Goal: Use online tool/utility: Utilize a website feature to perform a specific function

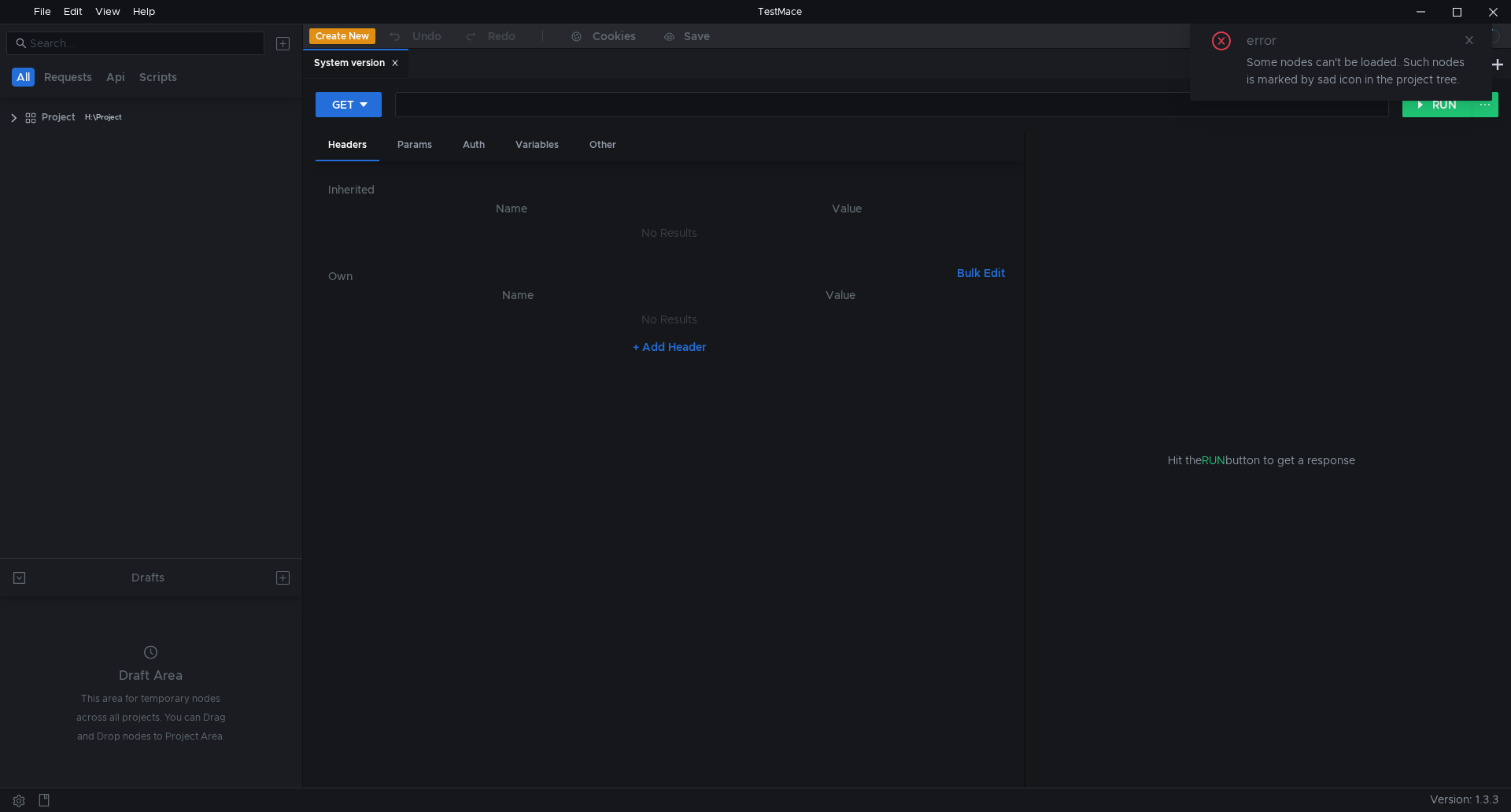
click at [518, 425] on nz-table "Name Value No Results + Add Header" at bounding box center [669, 530] width 683 height 490
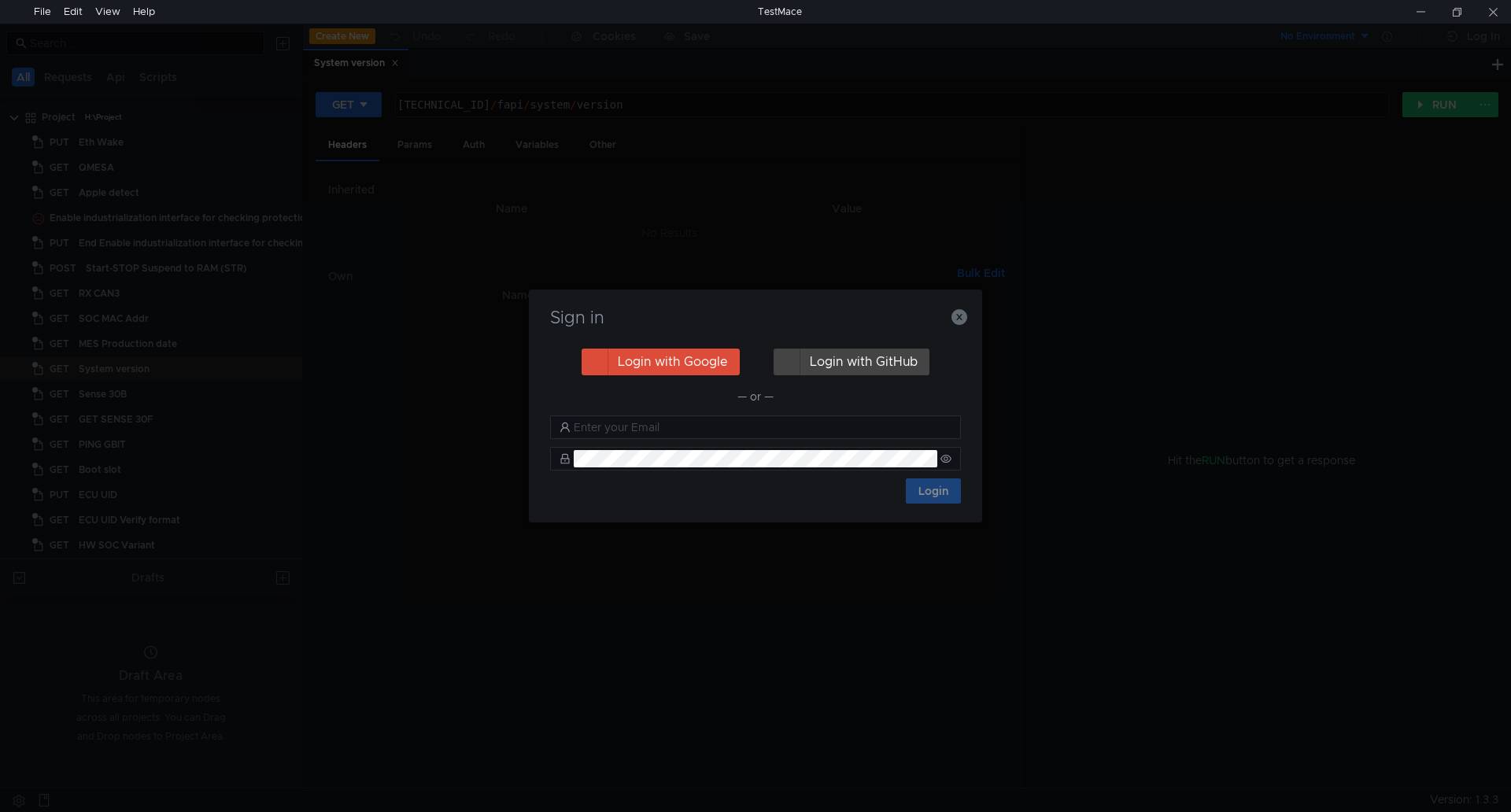
click at [972, 319] on div "Sign in Login with Google Login with GitHub — or — Login" at bounding box center [755, 406] width 453 height 233
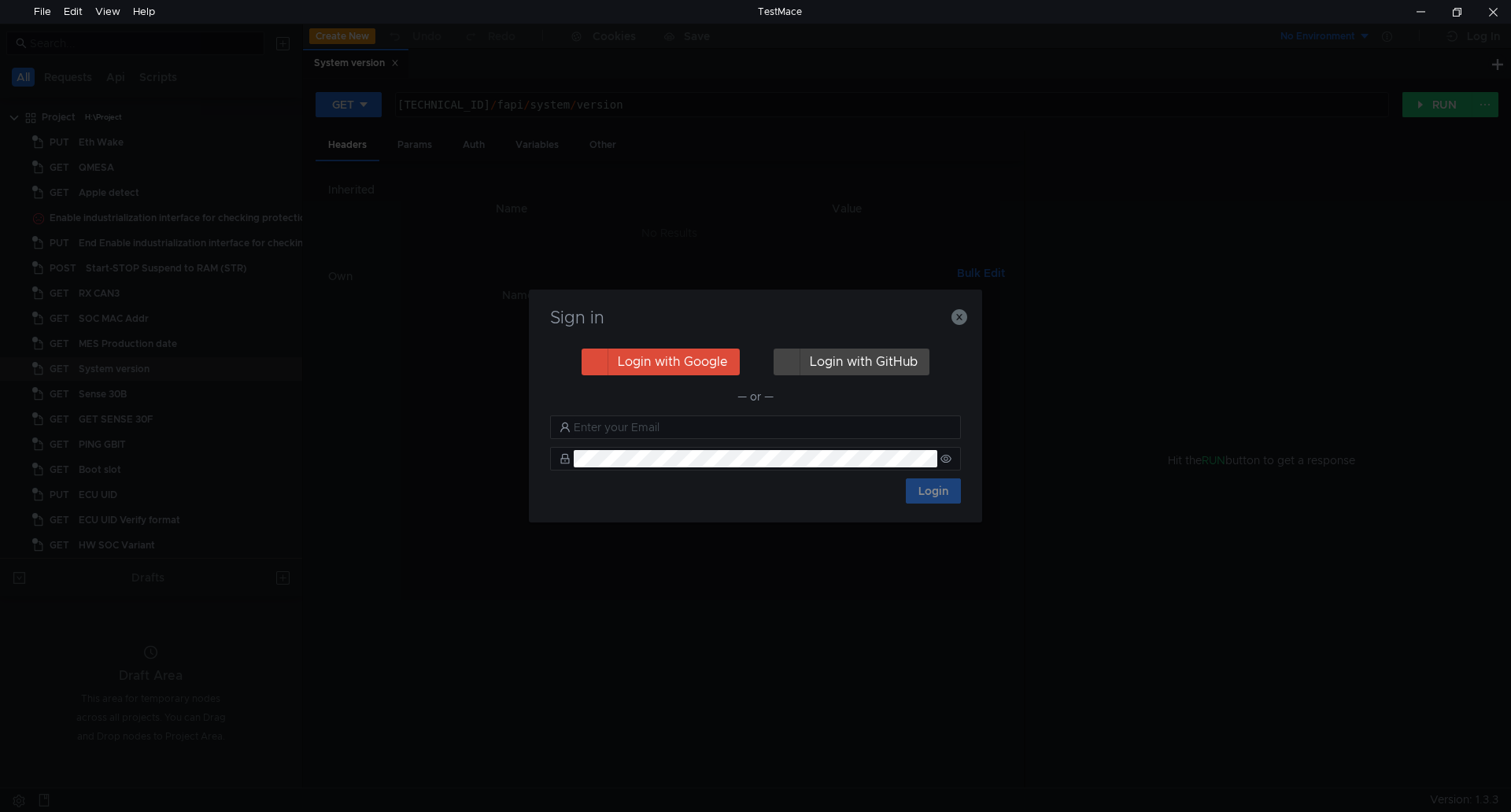
click at [967, 321] on div "Sign in Login with Google Login with GitHub — or — Login" at bounding box center [755, 406] width 453 height 233
drag, startPoint x: 964, startPoint y: 321, endPoint x: 950, endPoint y: 318, distance: 14.3
click at [967, 318] on div "Sign in Login with Google Login with GitHub — or — Login" at bounding box center [755, 406] width 453 height 233
click at [958, 317] on icon "button" at bounding box center [959, 317] width 16 height 16
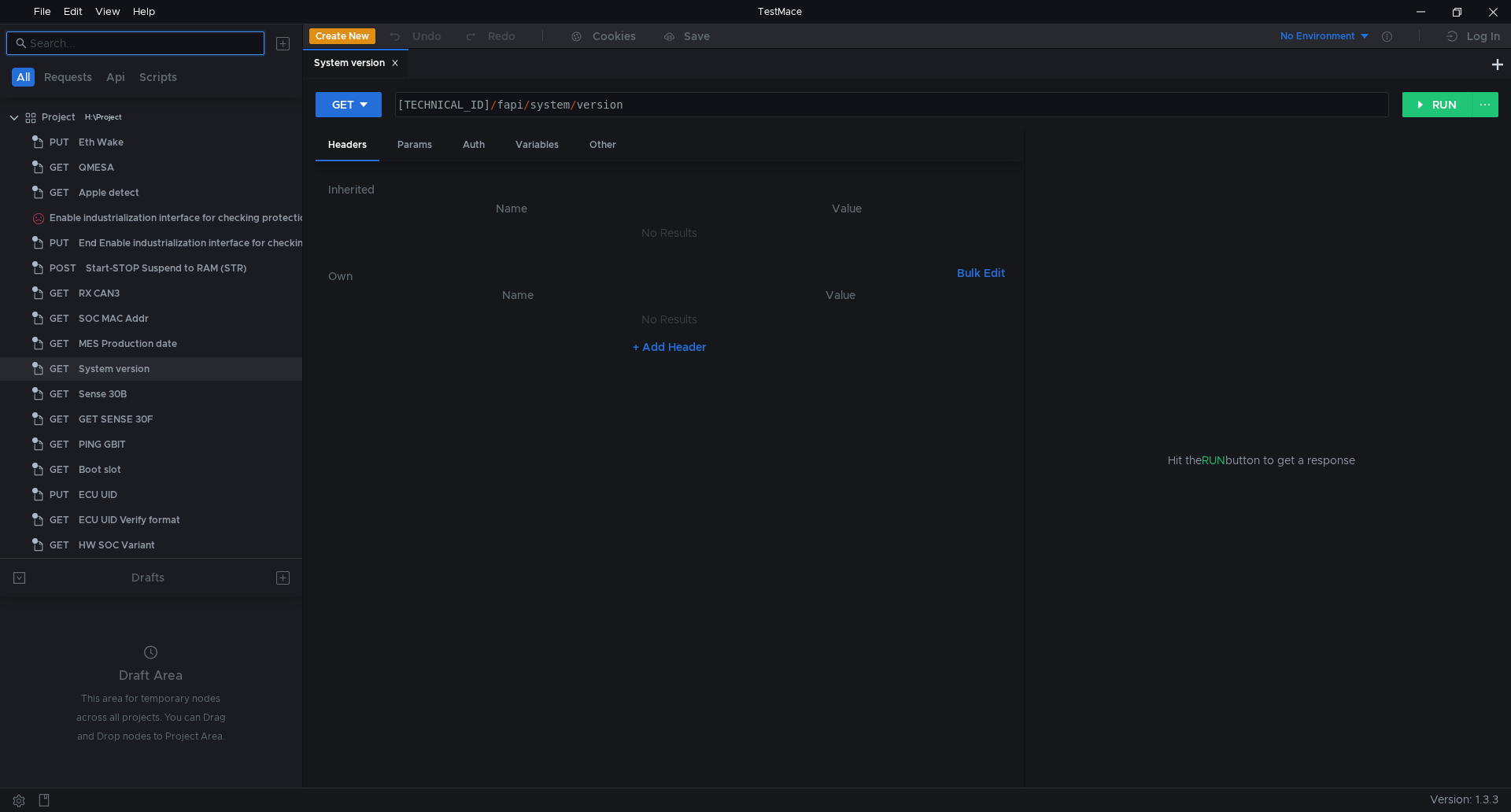
click at [138, 50] on input at bounding box center [142, 43] width 225 height 18
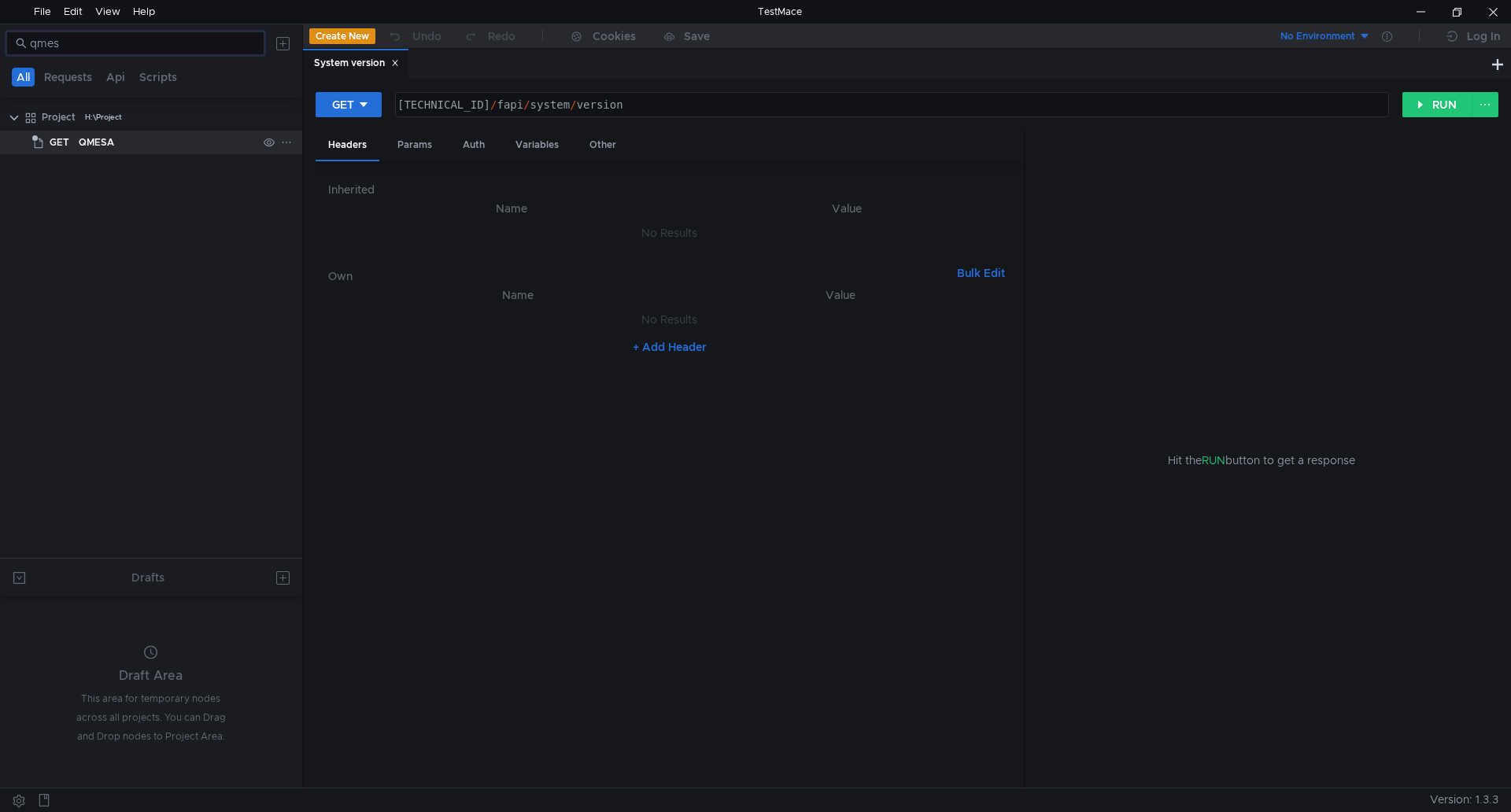
type input "qmes"
click at [153, 140] on div "QMESA" at bounding box center [168, 143] width 179 height 24
click at [393, 63] on icon at bounding box center [394, 62] width 8 height 8
click at [1456, 106] on button "RUN" at bounding box center [1437, 105] width 70 height 25
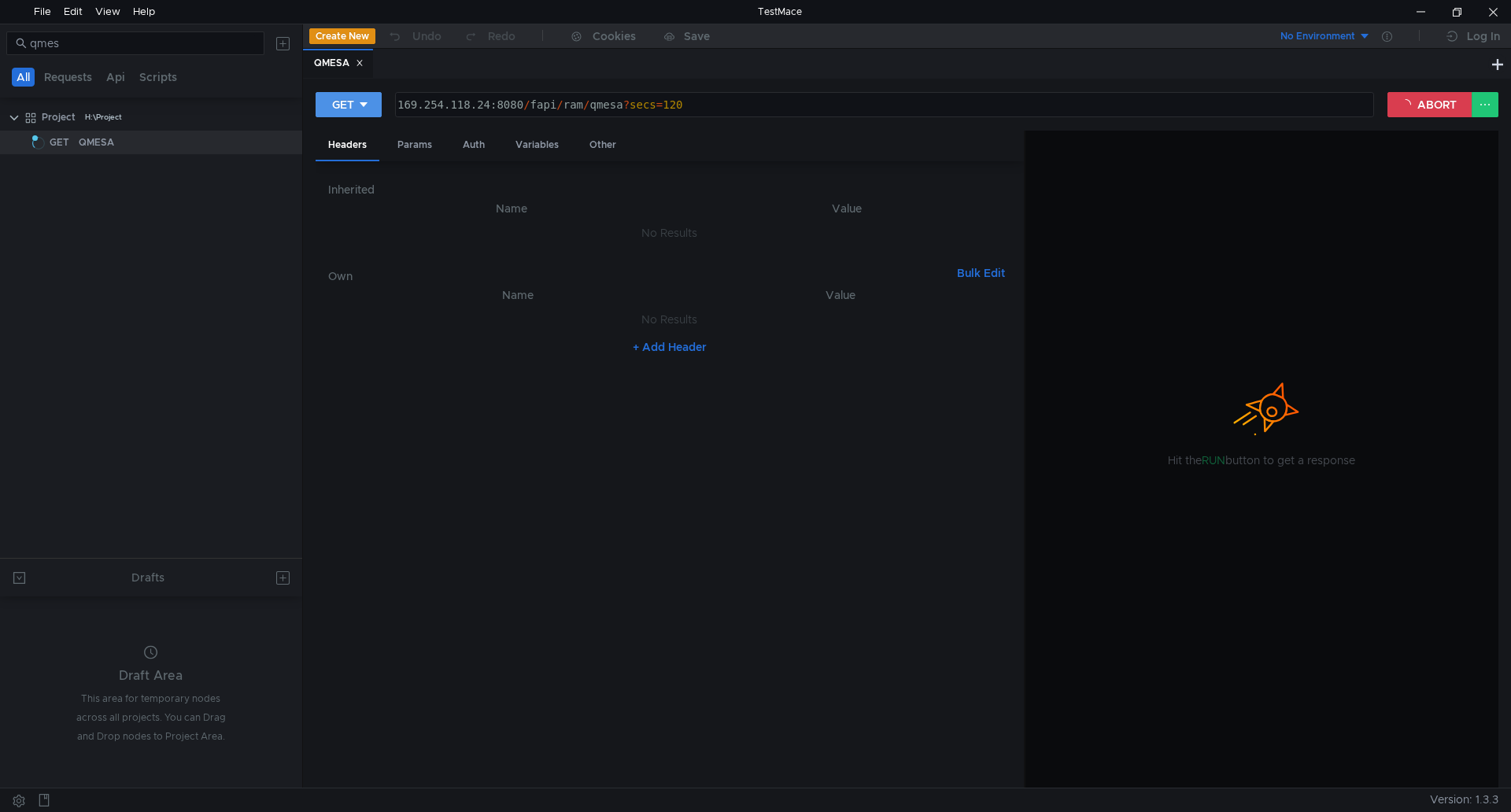
click at [363, 107] on icon at bounding box center [363, 104] width 11 height 11
click at [1388, 100] on div at bounding box center [756, 406] width 1511 height 812
click at [1401, 97] on button "ABORT" at bounding box center [1429, 105] width 85 height 25
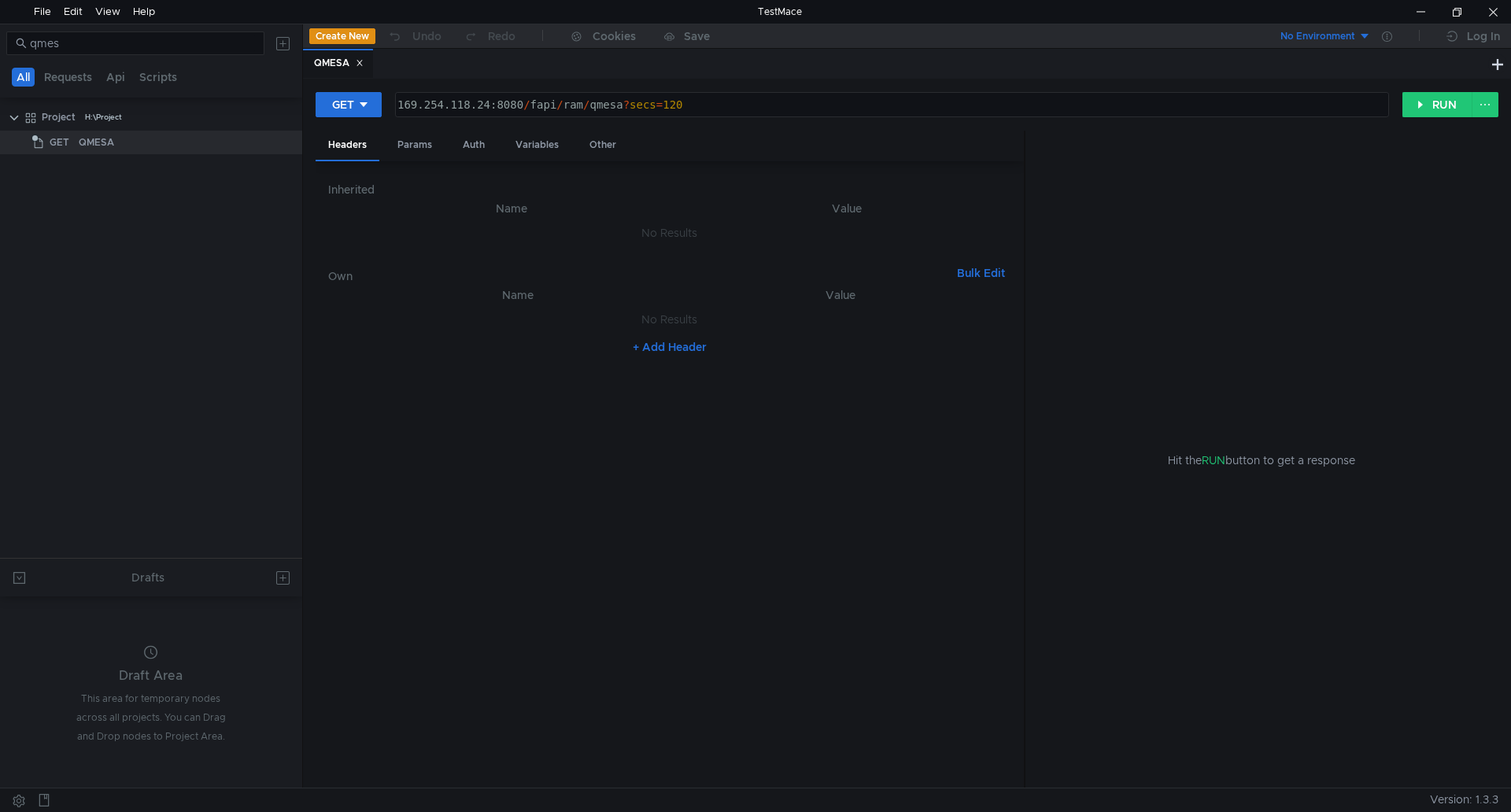
drag, startPoint x: 423, startPoint y: 97, endPoint x: 400, endPoint y: 110, distance: 26.4
click at [423, 97] on div "169.254.118.24:8080 / fapi / ram / qmesa ? secs = 120" at bounding box center [891, 105] width 992 height 24
click at [381, 110] on button "GET" at bounding box center [349, 105] width 66 height 25
click at [353, 156] on li "POST" at bounding box center [349, 163] width 68 height 25
click at [1431, 110] on button "RUN" at bounding box center [1437, 105] width 70 height 25
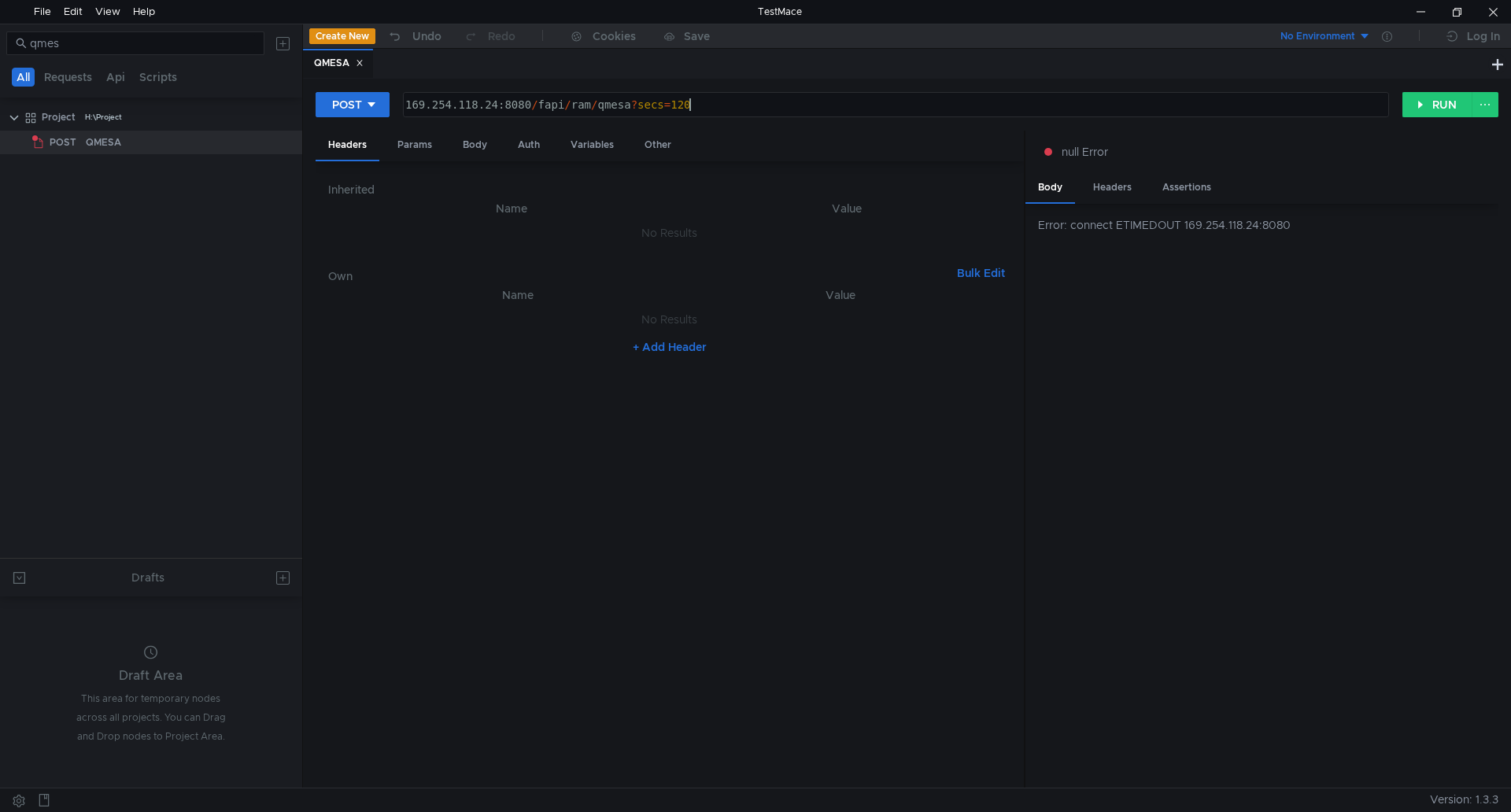
click at [696, 106] on div "169.254.118.24:8080 / fapi / ram / qmesa ? secs = 120" at bounding box center [894, 117] width 984 height 38
click at [1413, 100] on button "RUN" at bounding box center [1437, 105] width 70 height 25
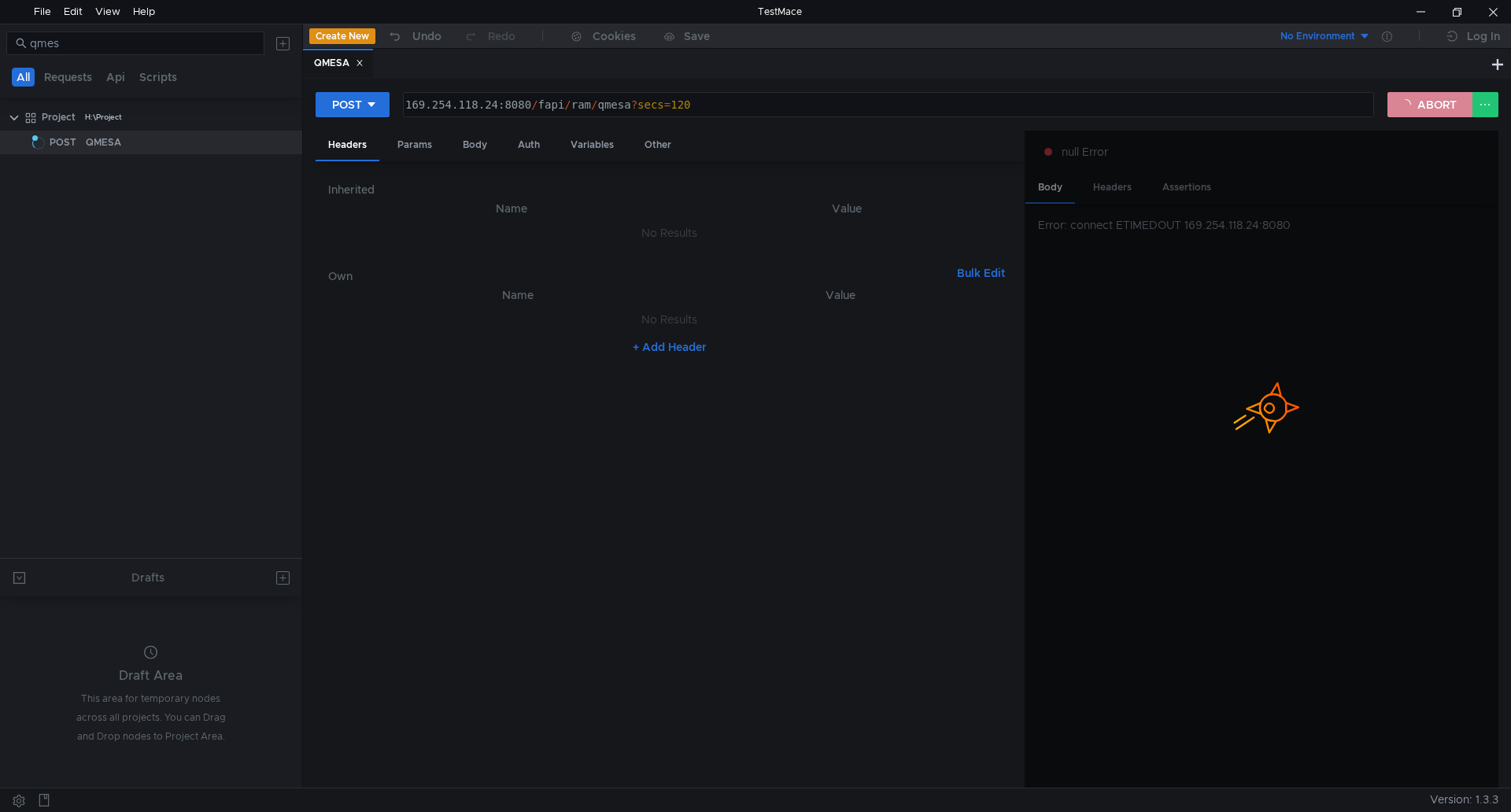
click at [1413, 100] on button "ABORT" at bounding box center [1429, 105] width 85 height 25
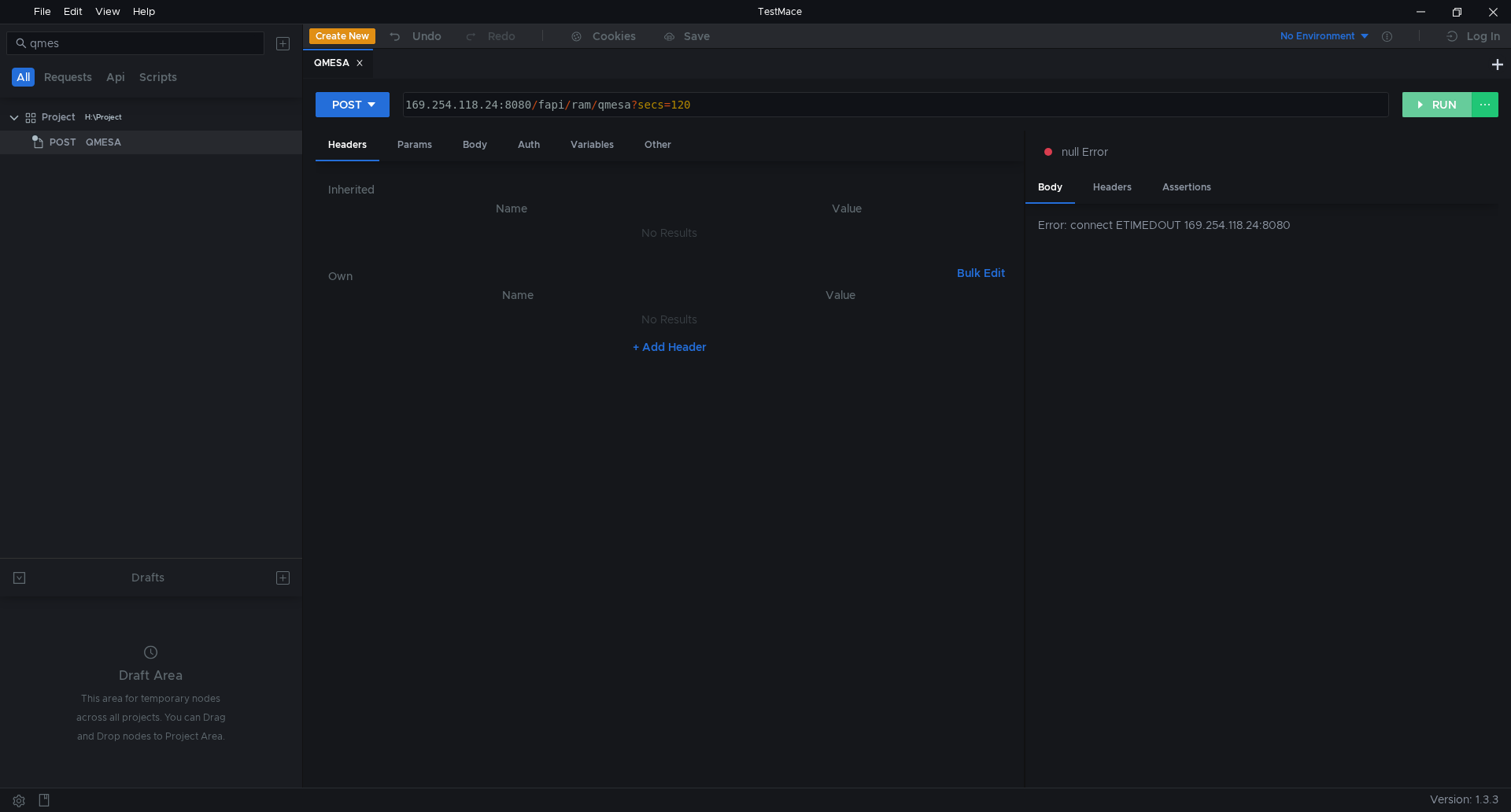
click at [1413, 100] on button "RUN" at bounding box center [1437, 105] width 70 height 25
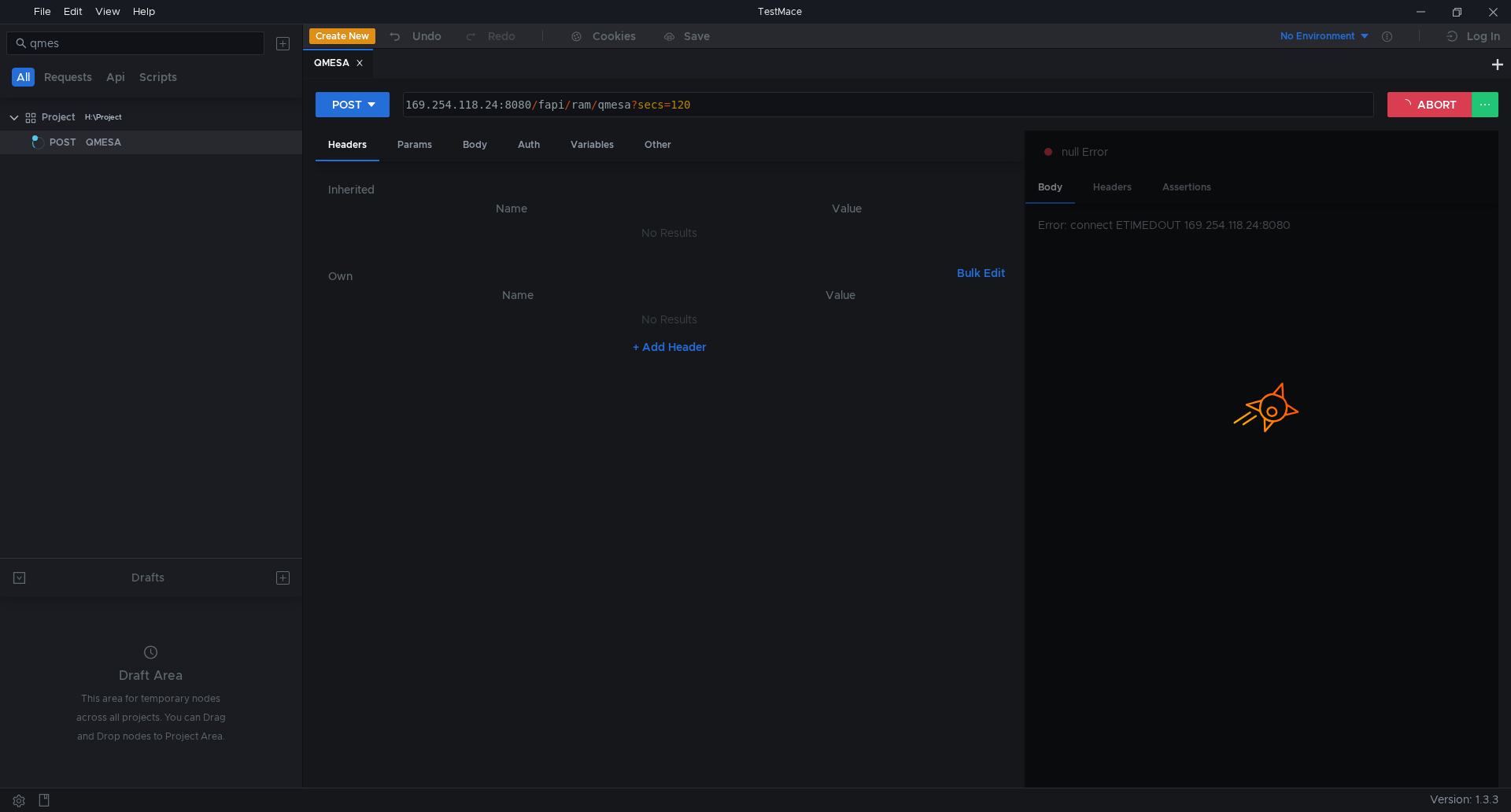
click at [468, 95] on div "169.254.118.24:8080 / fapi / ram / qmesa ? secs = 120" at bounding box center [888, 105] width 969 height 24
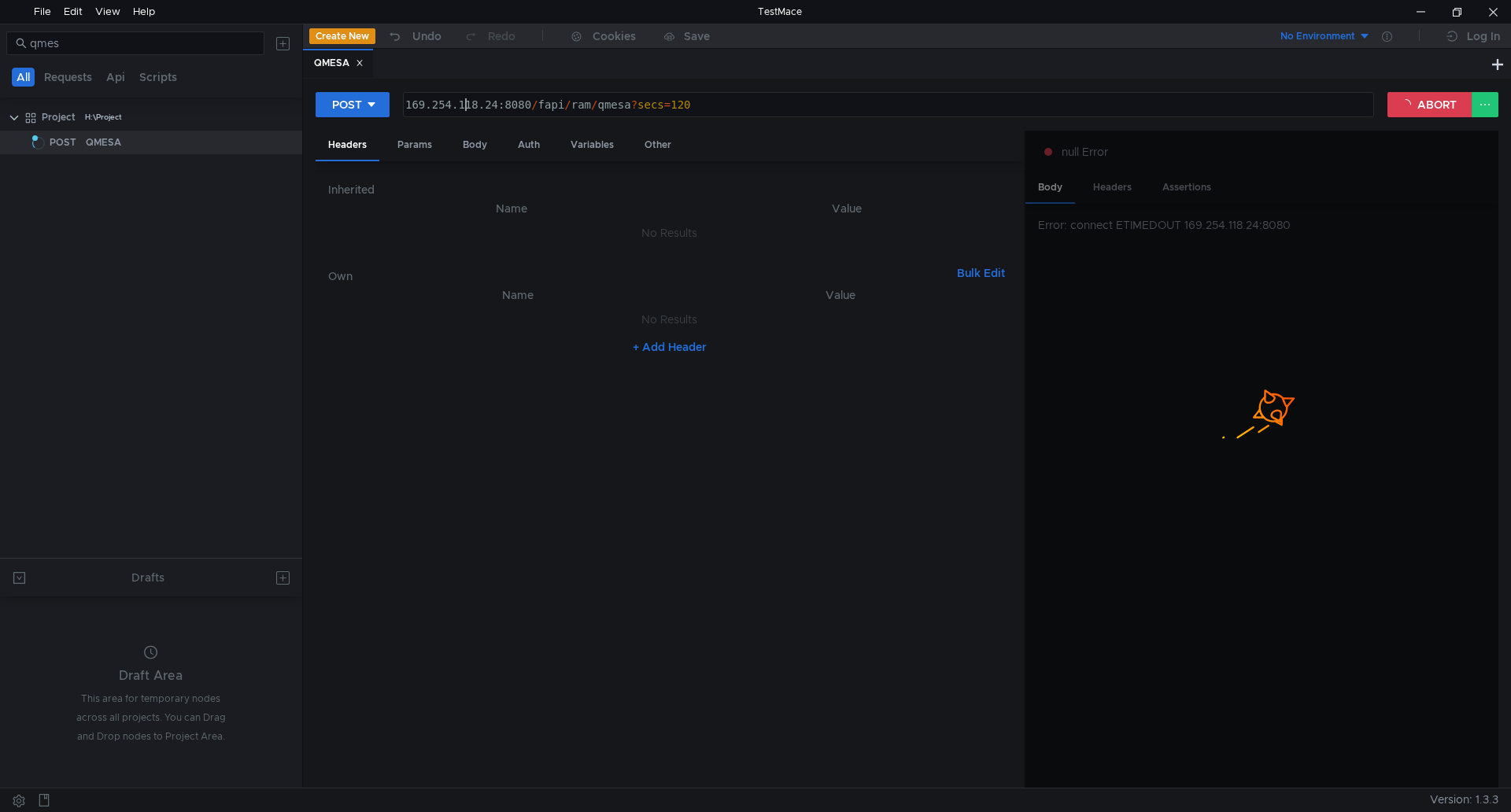
click at [468, 95] on div "169.254.118.24:8080 / fapi / ram / qmesa ? secs = 120" at bounding box center [888, 105] width 969 height 24
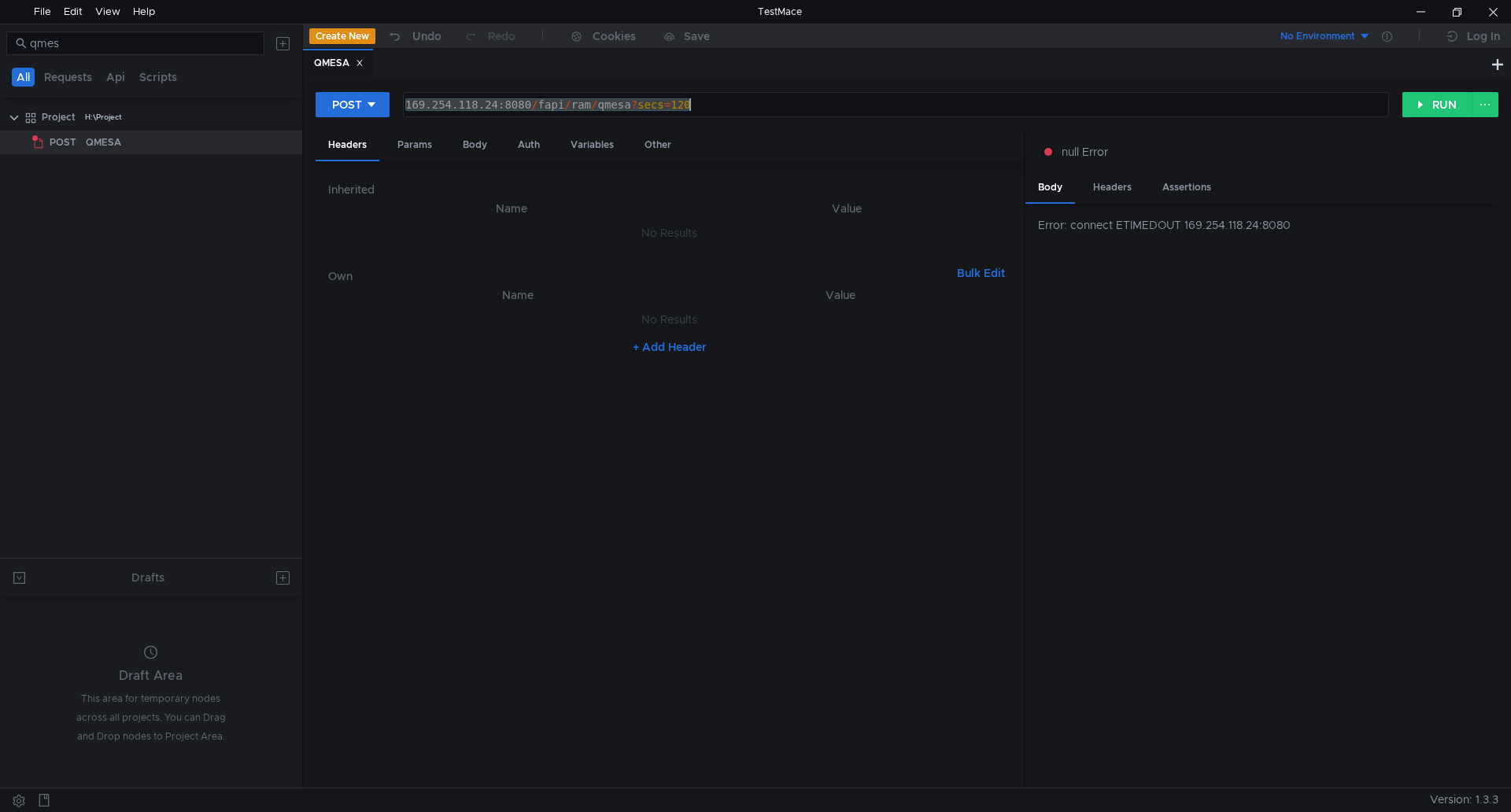
paste textarea "8.177"
type textarea "169.254.8.177:8080/fapi/ram/qmesa?secs=120"
click at [1419, 108] on button "RUN" at bounding box center [1437, 105] width 70 height 25
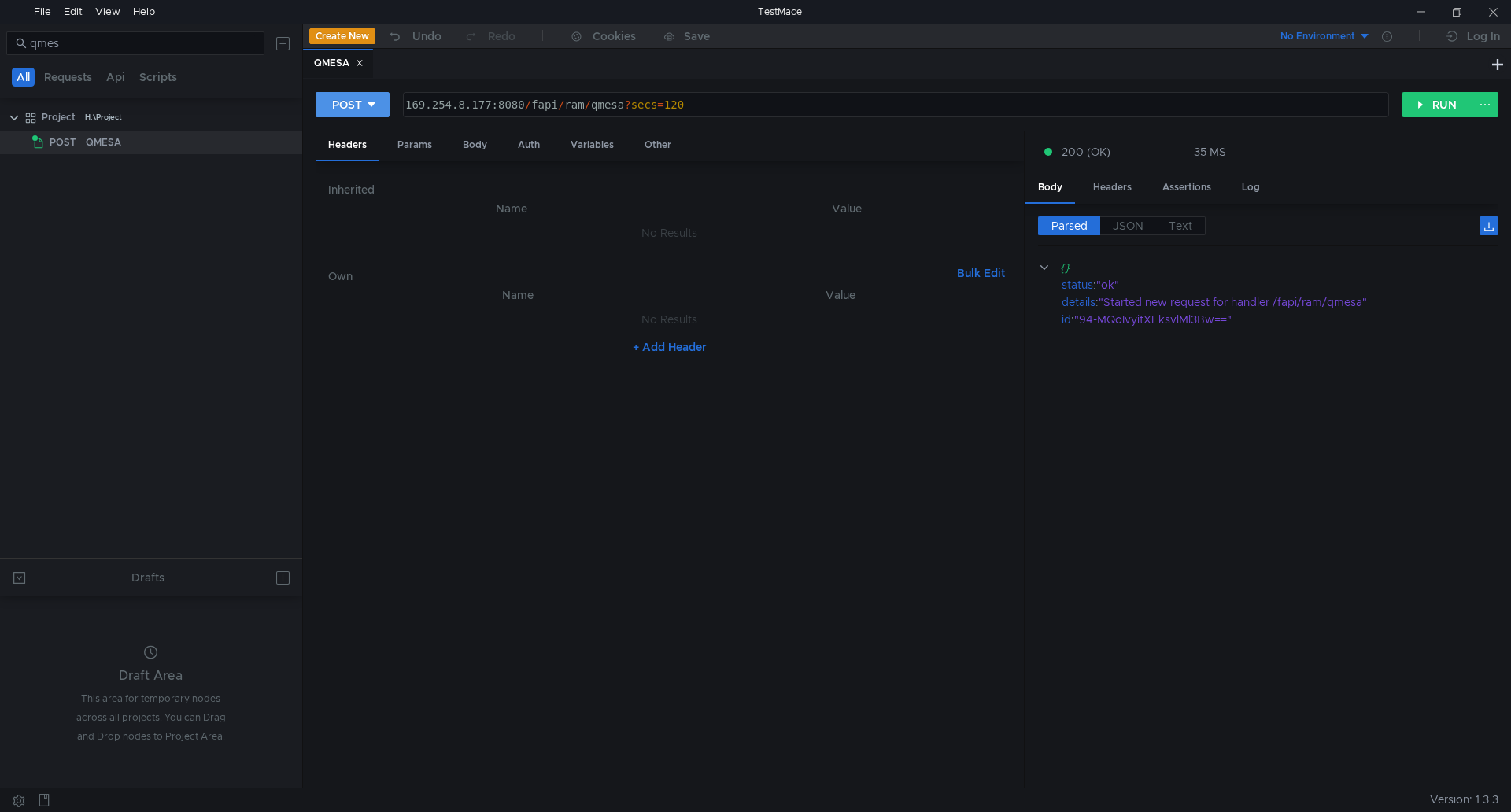
click at [323, 111] on button "POST" at bounding box center [353, 105] width 74 height 25
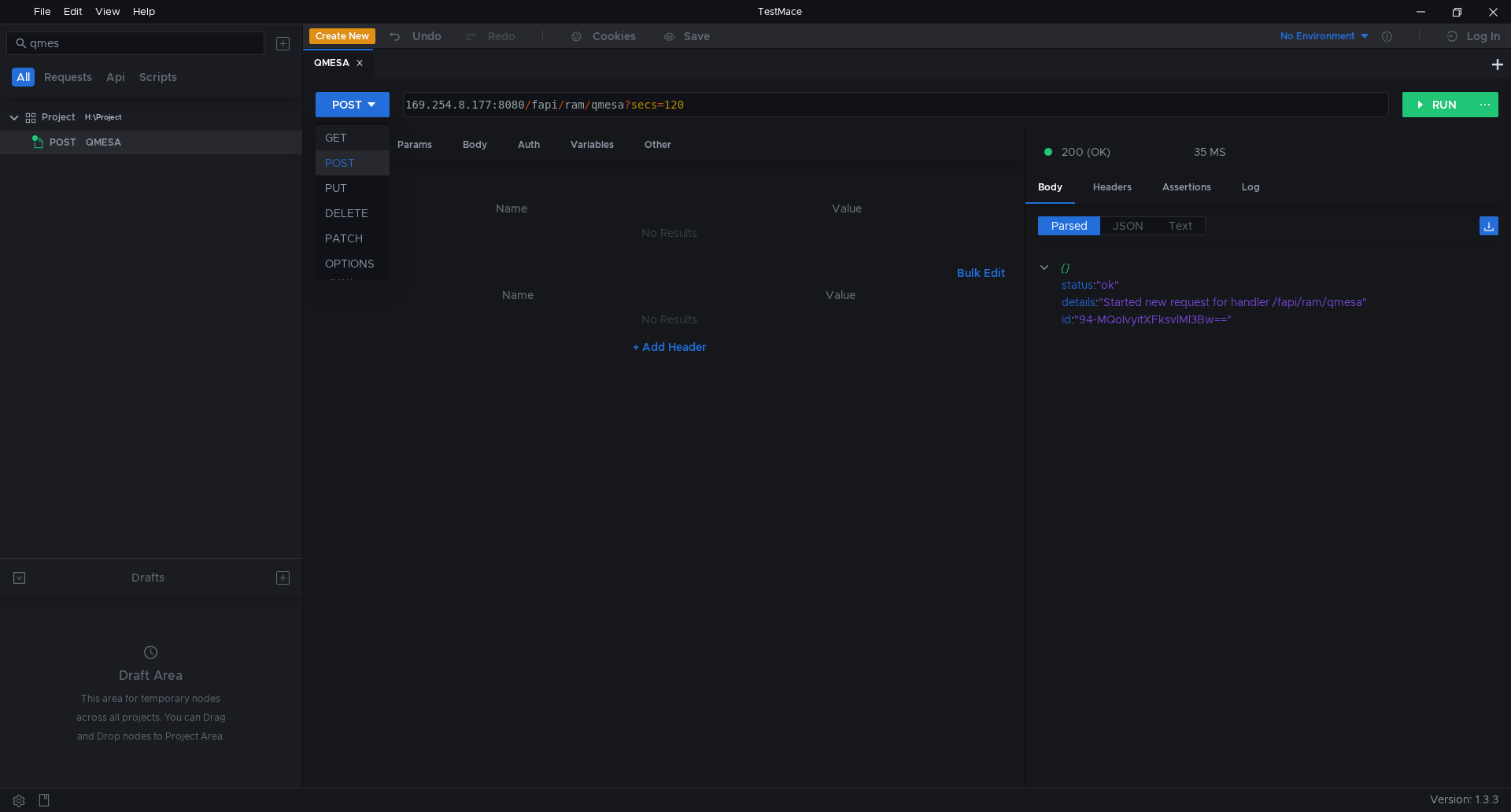
click at [365, 135] on li "GET" at bounding box center [353, 138] width 74 height 25
click at [1410, 97] on button "RUN" at bounding box center [1437, 105] width 70 height 25
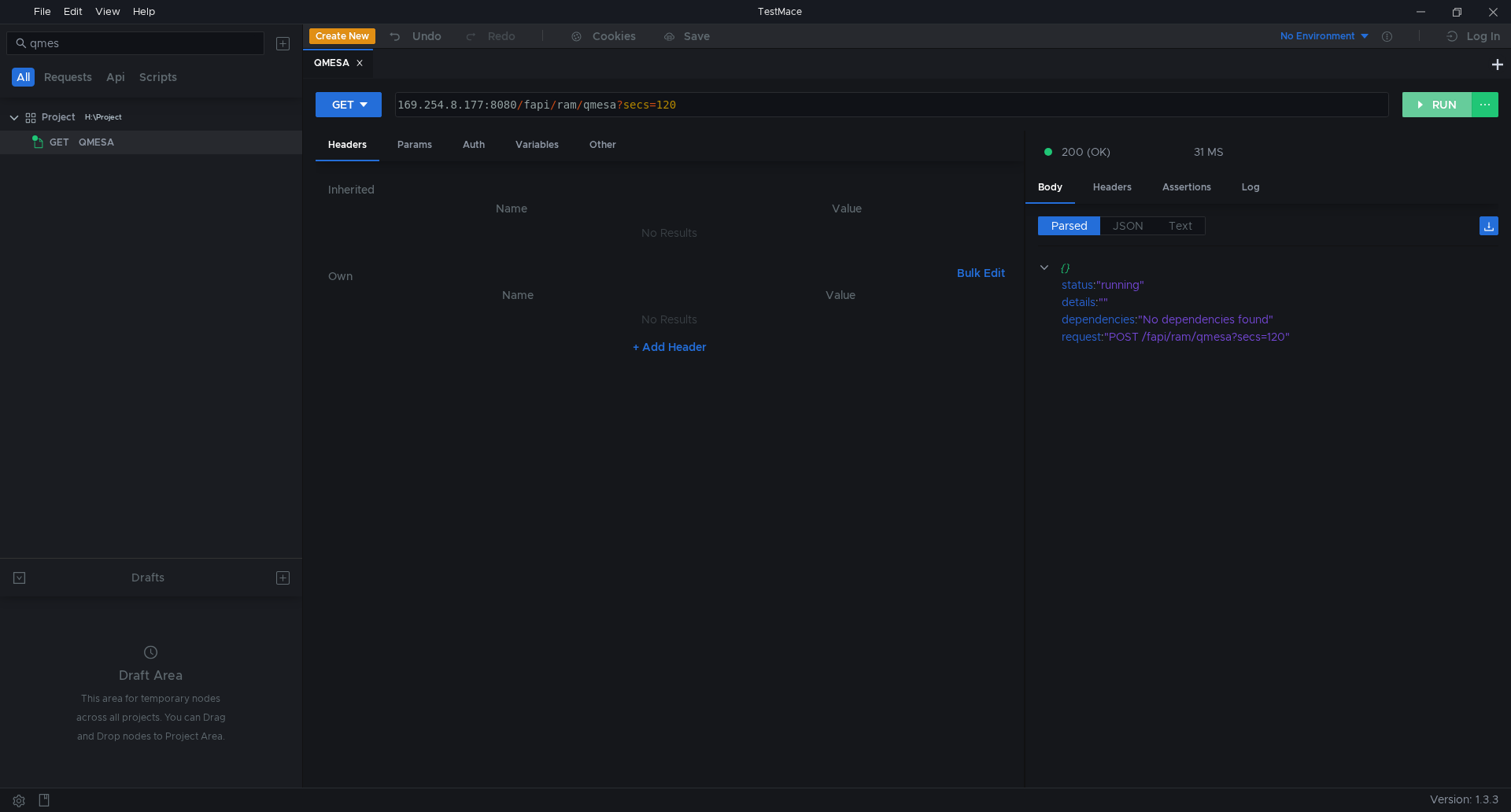
click at [1430, 95] on button "RUN" at bounding box center [1437, 105] width 70 height 25
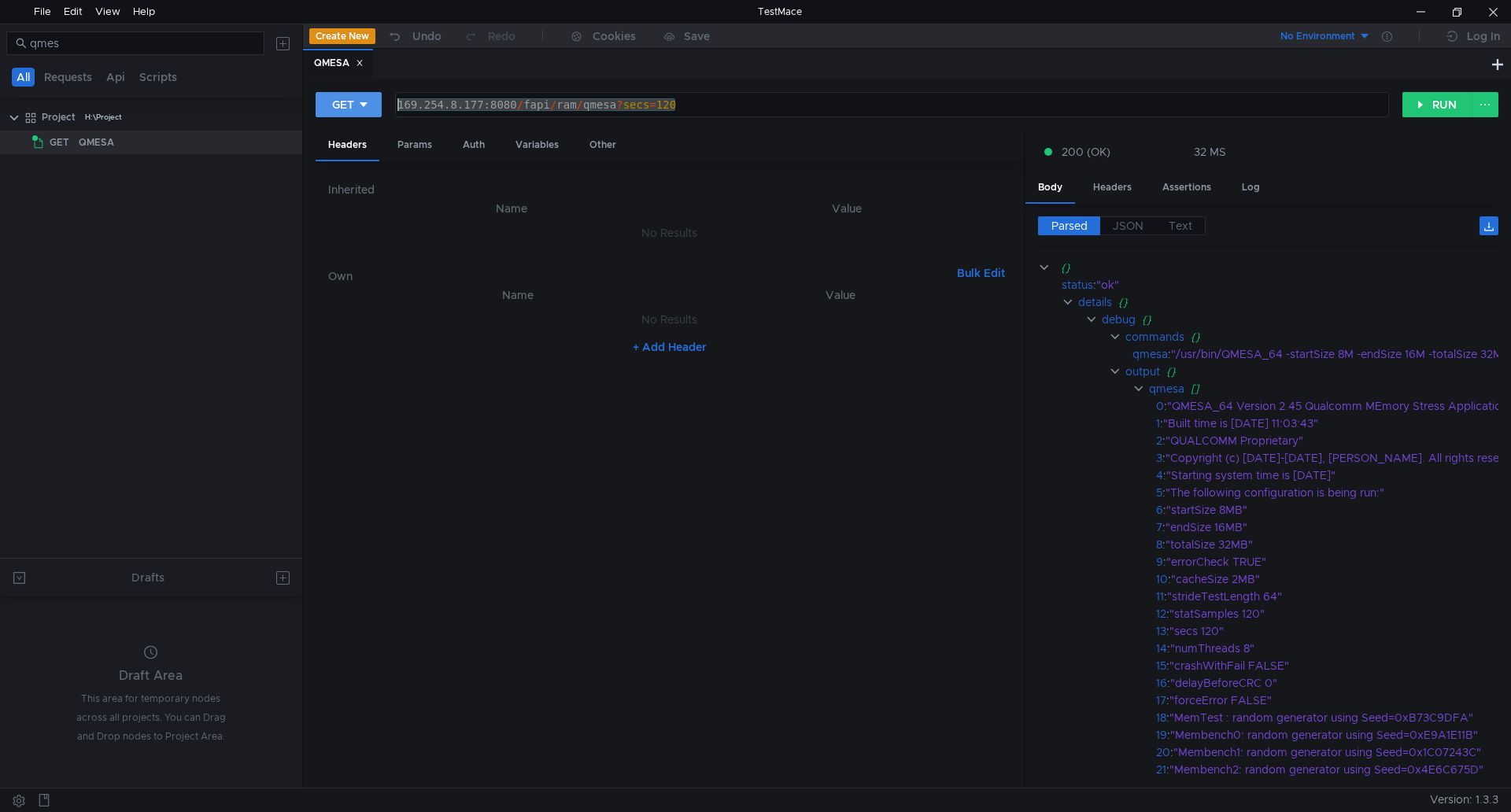
drag, startPoint x: 707, startPoint y: 104, endPoint x: 378, endPoint y: 108, distance: 329.0
click at [378, 108] on div "GET 169.254.8.177:8080/fapi/ram/qmesa?secs=120 169.254.8.177:8080 / fapi / ram …" at bounding box center [858, 105] width 1086 height 27
drag, startPoint x: 1062, startPoint y: 284, endPoint x: 1130, endPoint y: 281, distance: 68.1
click at [1130, 281] on div "status : "ok"" at bounding box center [1470, 284] width 817 height 18
copy div "status : "ok""
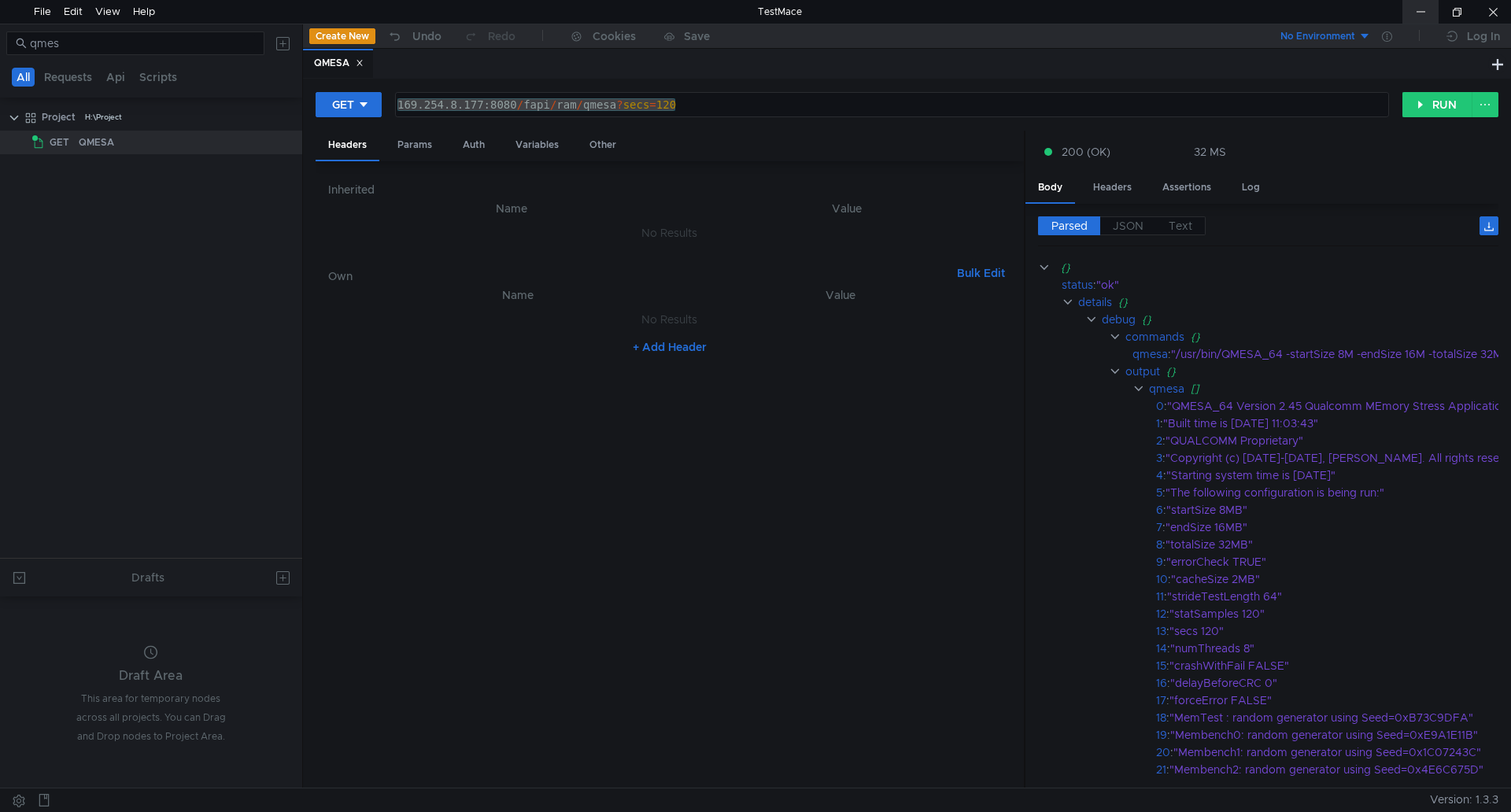
click at [1419, 5] on div at bounding box center [1420, 12] width 36 height 24
